Goal: Information Seeking & Learning: Learn about a topic

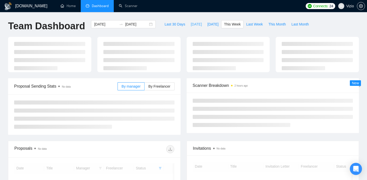
click at [198, 24] on button "[DATE]" at bounding box center [196, 24] width 17 height 8
type input "[DATE]"
click at [193, 15] on div "[DOMAIN_NAME] Home Dashboard Scanner Connects: 24 Vizio Team Dashboard [DATE] […" at bounding box center [183, 133] width 367 height 267
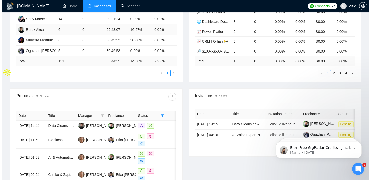
scroll to position [136, 0]
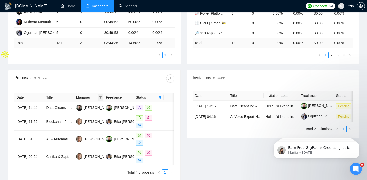
click at [100, 97] on icon "filter" at bounding box center [100, 97] width 3 height 3
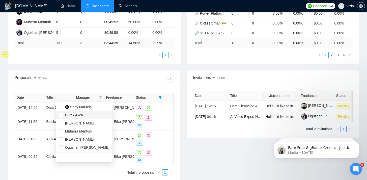
click at [90, 115] on span "Burak Akca" at bounding box center [84, 115] width 51 height 6
checkbox input "true"
click at [160, 97] on div "Date Title Manager Freelancer Status [DATE] 14:44 Data Cleansing & Governance S…" at bounding box center [94, 134] width 160 height 83
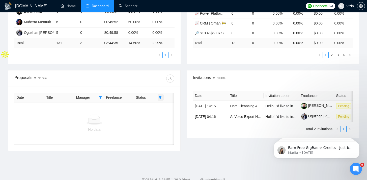
click at [163, 95] on span at bounding box center [160, 98] width 5 height 8
click at [152, 112] on span "Sent" at bounding box center [148, 115] width 24 height 6
checkbox input "true"
click at [150, 80] on div at bounding box center [134, 78] width 80 height 8
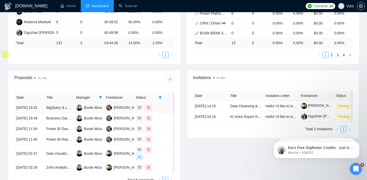
click at [59, 113] on td "BigQuery & Looker Studio Expert to Optimise Slow GA4 + Google Ads Dashboard (Pr…" at bounding box center [59, 108] width 30 height 11
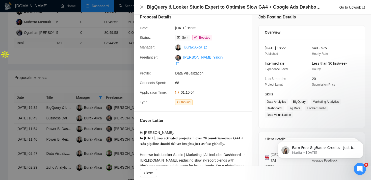
scroll to position [10, 0]
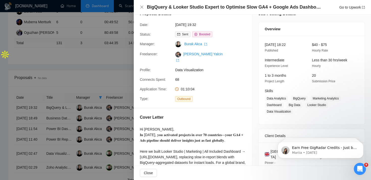
click at [141, 130] on div "Hi [PERSON_NAME], 𝐈𝐧 [DATE], 𝐲𝐨𝐮 𝐚𝐜𝐭𝐢𝐯𝐚𝐭𝐞𝐝 𝐩𝐫𝐨𝐣𝐞𝐜𝐭𝐬 𝐢𝐧 𝐨𝐯𝐞𝐫 𝟕𝟎 𝐜𝐨𝐮𝐧𝐭𝐫𝐢𝐞𝐬—𝐲𝐨𝐮𝐫 𝐆…" at bounding box center [193, 174] width 106 height 94
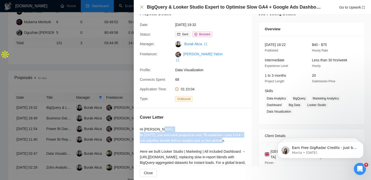
drag, startPoint x: 141, startPoint y: 130, endPoint x: 234, endPoint y: 134, distance: 93.8
click at [234, 134] on div "Hi [PERSON_NAME], 𝐈𝐧 [DATE], 𝐲𝐨𝐮 𝐚𝐜𝐭𝐢𝐯𝐚𝐭𝐞𝐝 𝐩𝐫𝐨𝐣𝐞𝐜𝐭𝐬 𝐢𝐧 𝐨𝐯𝐞𝐫 𝟕𝟎 𝐜𝐨𝐮𝐧𝐭𝐫𝐢𝐞𝐬—𝐲𝐨𝐮𝐫 𝐆…" at bounding box center [193, 174] width 106 height 94
copy div "𝐈𝐧 [DATE], 𝐲𝐨𝐮 𝐚𝐜𝐭𝐢𝐯𝐚𝐭𝐞𝐝 𝐩𝐫𝐨𝐣𝐞𝐜𝐭𝐬 𝐢𝐧 𝐨𝐯𝐞𝐫 𝟕𝟎 𝐜𝐨𝐮𝐧𝐭𝐫𝐢𝐞𝐬—𝐲𝐨𝐮𝐫 𝐆𝐀𝟒 + 𝐀𝐝𝐬 𝐩𝐢𝐩𝐞𝐥𝐢𝐧𝐞 …"
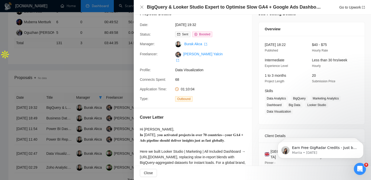
click at [99, 137] on div at bounding box center [185, 90] width 371 height 180
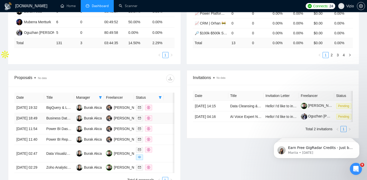
click at [71, 124] on td "Business Data Processing and Reporting Specialist" at bounding box center [59, 118] width 30 height 11
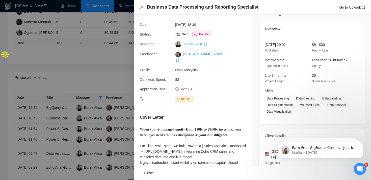
click at [158, 127] on div "𝐖𝐡𝐞𝐧 𝐲𝐨𝐮’𝐯𝐞 𝐦𝐚𝐧𝐚𝐠𝐞𝐝 𝐞𝐪𝐮𝐢𝐭𝐲 𝐟𝐫𝐨𝐦 $𝟏𝟎𝐊 𝐭𝐨 $𝟓𝟎𝟎𝐊 𝐢𝐧𝐯𝐞𝐬𝐭𝐨𝐫𝐬, 𝐲𝐨𝐮𝐫 𝐝𝐚𝐭𝐚 𝐥𝐚𝐲𝐞𝐫 𝐧𝐞𝐞𝐝𝐬 …" at bounding box center [193, 171] width 106 height 89
click at [154, 126] on div at bounding box center [154, 126] width 0 height 0
click at [194, 127] on div "𝐖𝐡𝐞𝐧 𝐲𝐨𝐮’𝐯𝐞 𝐦𝐚𝐧𝐚𝐠𝐞𝐝 𝐞𝐪𝐮𝐢𝐭𝐲 𝐟𝐫𝐨𝐦 $𝟏𝟎𝐊 𝐭𝐨 $𝟓𝟎𝟎𝐊 𝐢𝐧𝐯𝐞𝐬𝐭𝐨𝐫𝐬, 𝐲𝐨𝐮𝐫 𝐝𝐚𝐭𝐚 𝐥𝐚𝐲𝐞𝐫 𝐧𝐞𝐞𝐝𝐬 …" at bounding box center [193, 171] width 106 height 89
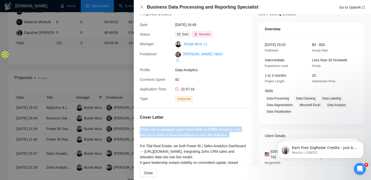
click at [194, 127] on div "𝐖𝐡𝐞𝐧 𝐲𝐨𝐮’𝐯𝐞 𝐦𝐚𝐧𝐚𝐠𝐞𝐝 𝐞𝐪𝐮𝐢𝐭𝐲 𝐟𝐫𝐨𝐦 $𝟏𝟎𝐊 𝐭𝐨 $𝟓𝟎𝟎𝐊 𝐢𝐧𝐯𝐞𝐬𝐭𝐨𝐫𝐬, 𝐲𝐨𝐮𝐫 𝐝𝐚𝐭𝐚 𝐥𝐚𝐲𝐞𝐫 𝐧𝐞𝐞𝐝𝐬 …" at bounding box center [193, 171] width 106 height 89
copy div "𝐖𝐡𝐞𝐧 𝐲𝐨𝐮’𝐯𝐞 𝐦𝐚𝐧𝐚𝐠𝐞𝐝 𝐞𝐪𝐮𝐢𝐭𝐲 𝐟𝐫𝐨𝐦 $𝟏𝟎𝐊 𝐭𝐨 $𝟓𝟎𝟎𝐊 𝐢𝐧𝐯𝐞𝐬𝐭𝐨𝐫𝐬, 𝐲𝐨𝐮𝐫 𝐝𝐚𝐭𝐚 𝐥𝐚𝐲𝐞𝐫 𝐧𝐞𝐞𝐝𝐬 …"
click at [196, 134] on div "𝐖𝐡𝐞𝐧 𝐲𝐨𝐮’𝐯𝐞 𝐦𝐚𝐧𝐚𝐠𝐞𝐝 𝐞𝐪𝐮𝐢𝐭𝐲 𝐟𝐫𝐨𝐦 $𝟏𝟎𝐊 𝐭𝐨 $𝟓𝟎𝟎𝐊 𝐢𝐧𝐯𝐞𝐬𝐭𝐨𝐫𝐬, 𝐲𝐨𝐮𝐫 𝐝𝐚𝐭𝐚 𝐥𝐚𝐲𝐞𝐫 𝐧𝐞𝐞𝐝𝐬 …" at bounding box center [193, 171] width 106 height 89
